Goal: Information Seeking & Learning: Learn about a topic

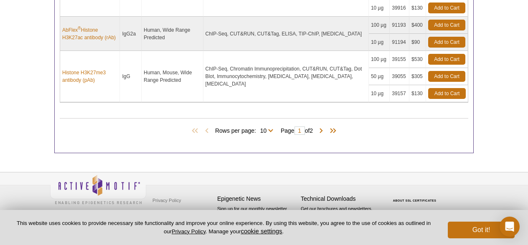
scroll to position [711, 0]
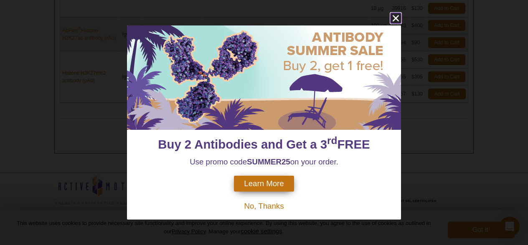
click at [394, 19] on icon "close" at bounding box center [396, 18] width 10 height 10
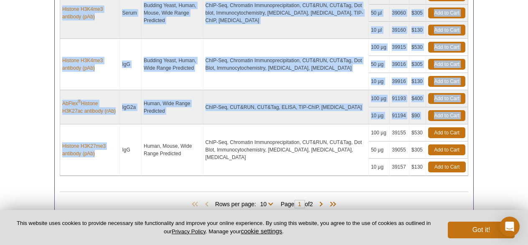
scroll to position [638, 0]
drag, startPoint x: 56, startPoint y: 66, endPoint x: 93, endPoint y: 163, distance: 104.2
copy div "Loremips (63) Dolo sit amet: 11 Con 70 Adip el 4 Sedd Eiusmod Temporinci Utlabo…"
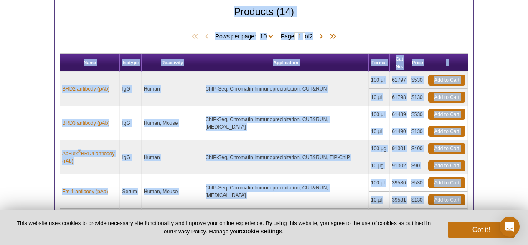
scroll to position [263, 0]
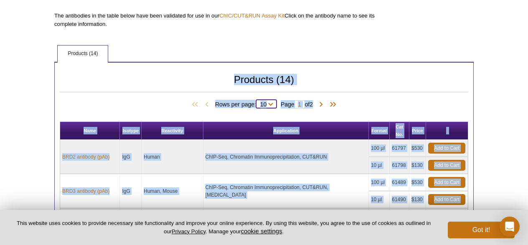
click at [268, 102] on select "10 All" at bounding box center [263, 106] width 15 height 8
select select "14"
click at [256, 102] on select "10 All" at bounding box center [263, 106] width 15 height 8
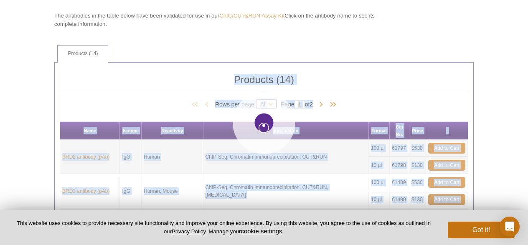
select select "14"
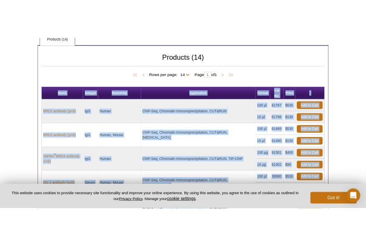
scroll to position [301, 0]
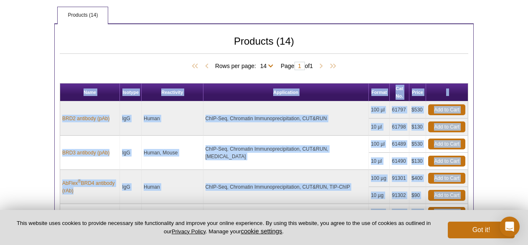
drag, startPoint x: 480, startPoint y: 134, endPoint x: 58, endPoint y: 80, distance: 425.9
copy div "Lore Ipsumdo Sitametcon Adipiscinge Seddoe Tem In. Utlab ETD8 magnaali (eNi) Ad…"
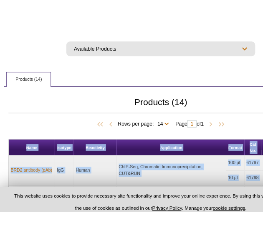
scroll to position [217, 0]
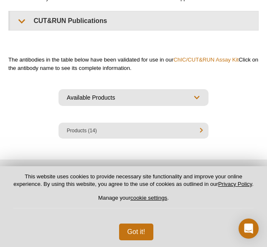
select select "[GEOGRAPHIC_DATA]"
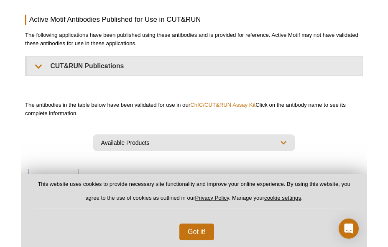
scroll to position [165, 0]
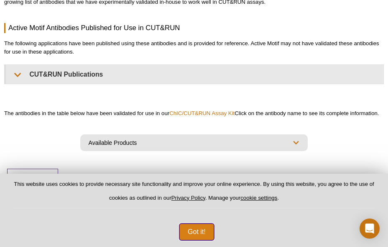
click at [198, 225] on button "Got it!" at bounding box center [196, 231] width 35 height 17
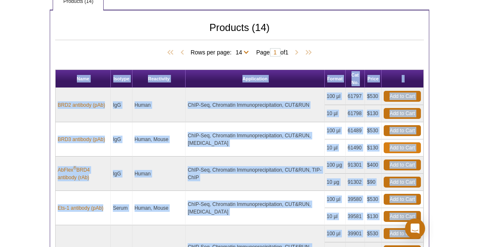
scroll to position [341, 0]
